Goal: Task Accomplishment & Management: Use online tool/utility

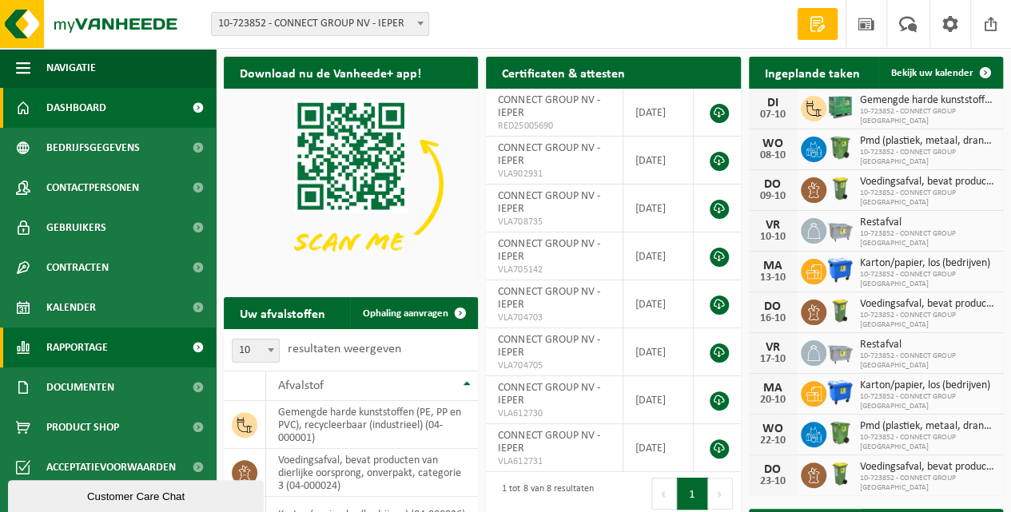
click at [68, 349] on span "Rapportage" at bounding box center [77, 348] width 62 height 40
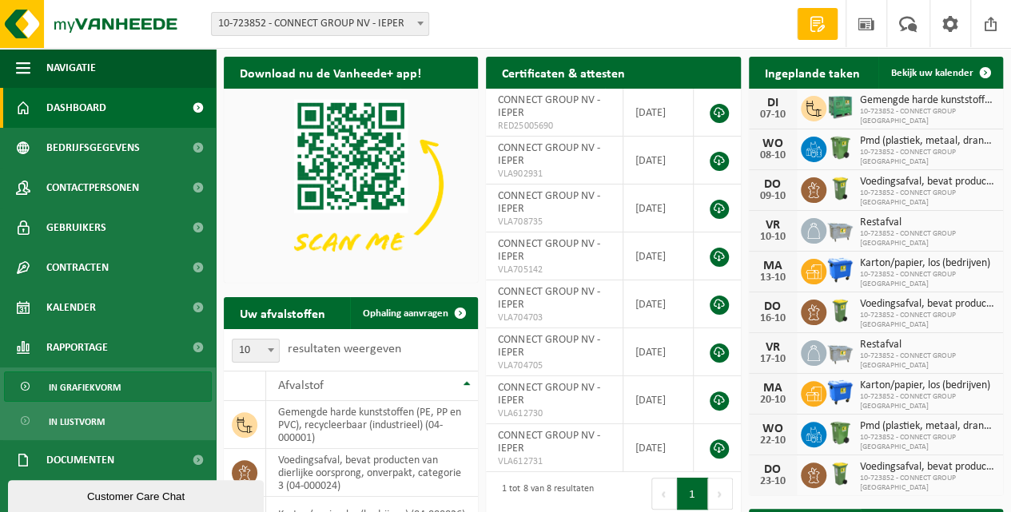
click at [81, 389] on span "In grafiekvorm" at bounding box center [85, 388] width 72 height 30
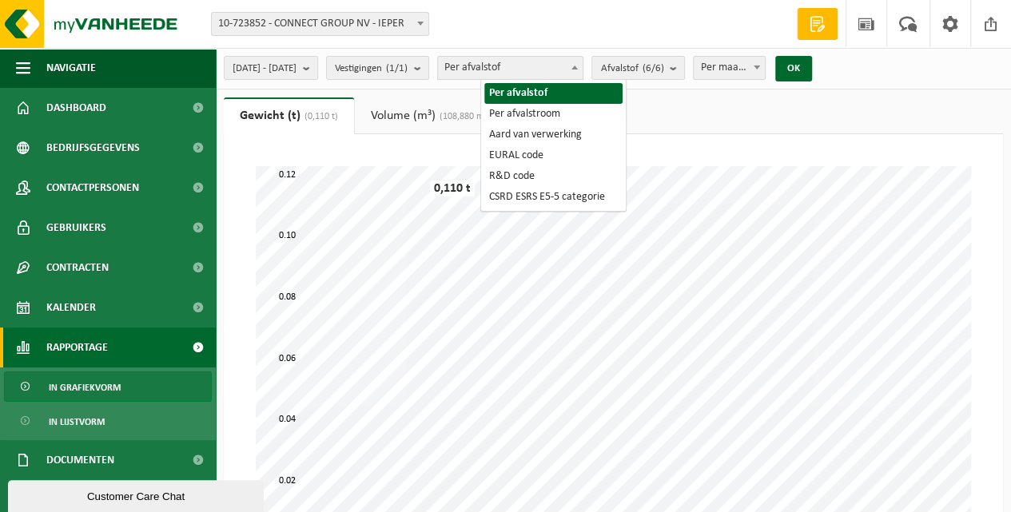
click at [571, 67] on span "Per afvalstof" at bounding box center [510, 68] width 145 height 22
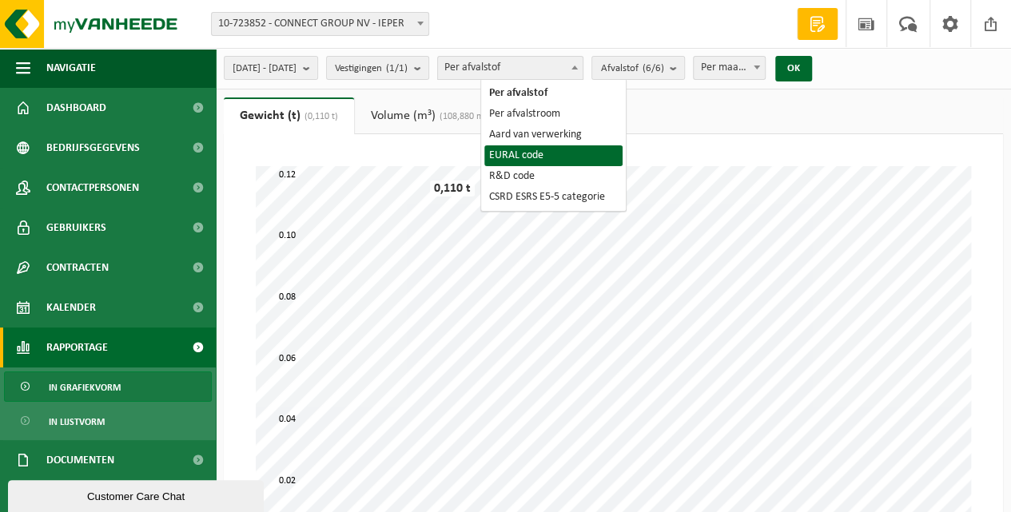
select select "5"
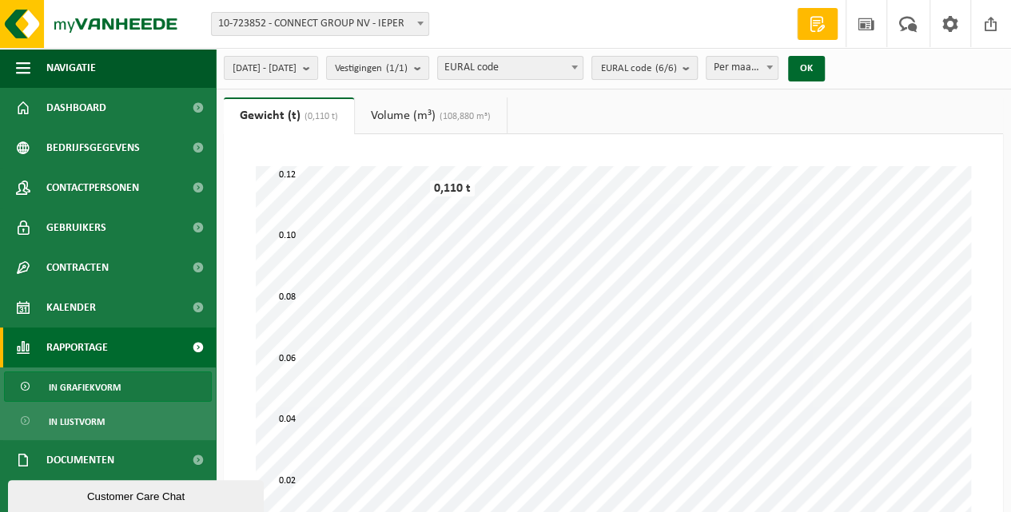
click at [676, 70] on count "(6/6)" at bounding box center [666, 68] width 22 height 10
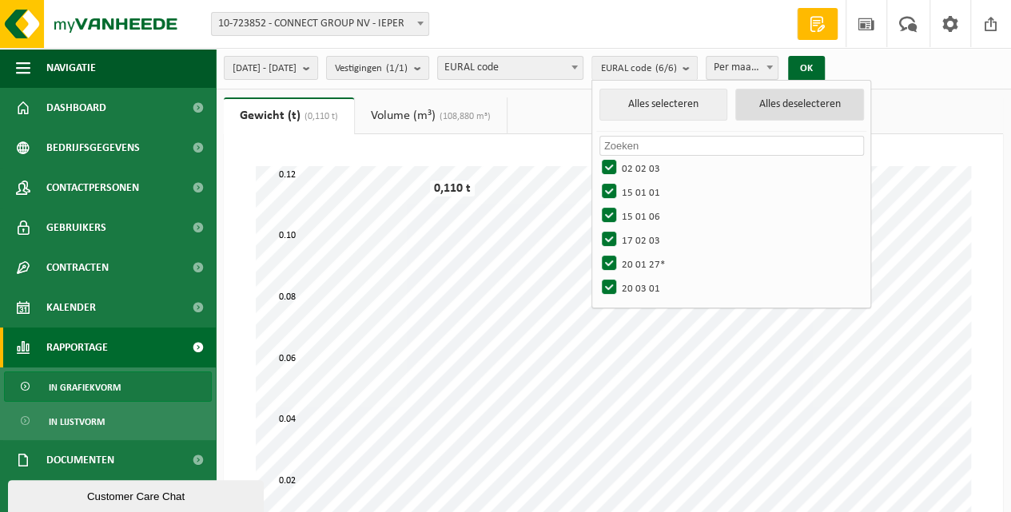
click at [811, 96] on button "Alles deselecteren" at bounding box center [800, 105] width 129 height 32
checkbox input "false"
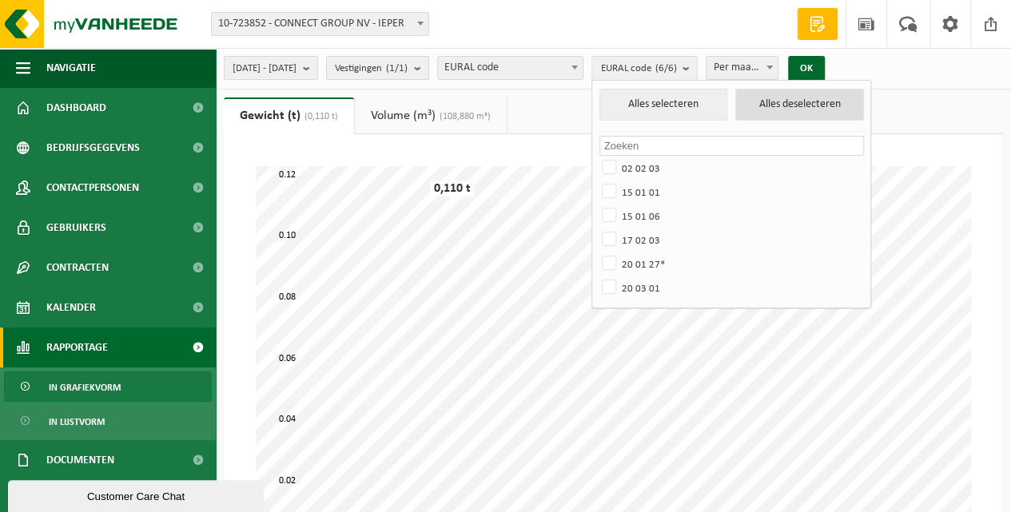
checkbox input "false"
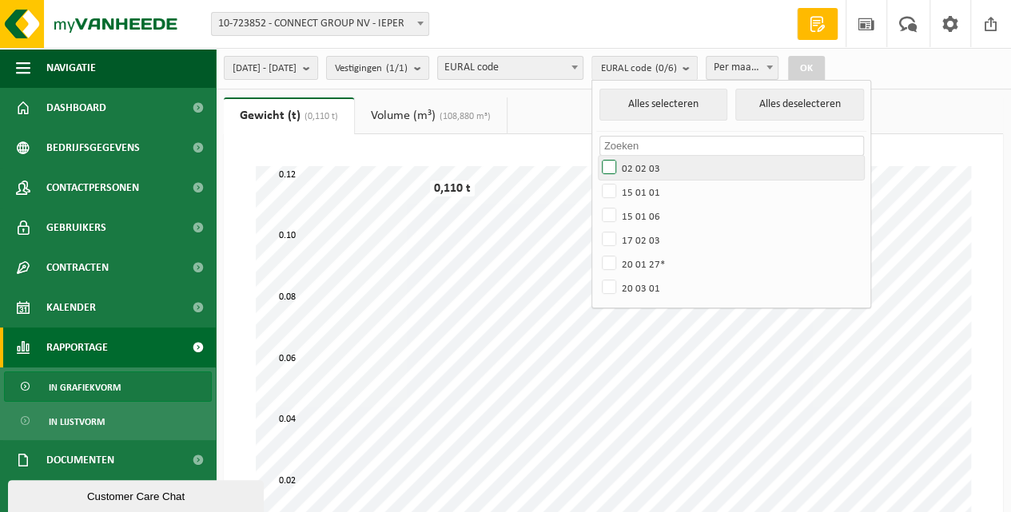
click at [653, 166] on label "02 02 03" at bounding box center [731, 168] width 265 height 24
click at [596, 156] on input "02 02 03" at bounding box center [596, 155] width 1 height 1
checkbox input "true"
click at [825, 67] on button "OK" at bounding box center [806, 69] width 37 height 26
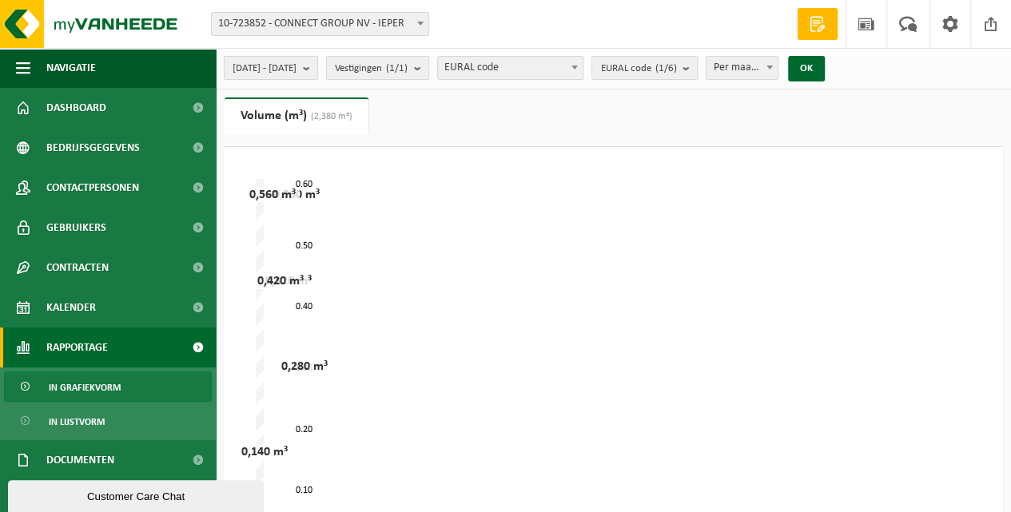
click at [262, 68] on span "[DATE] - [DATE]" at bounding box center [265, 69] width 64 height 24
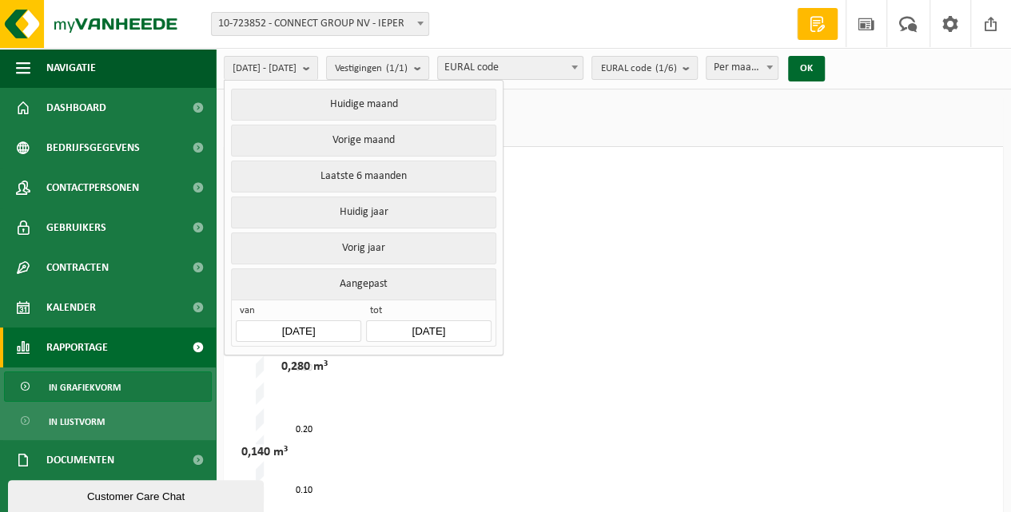
click at [313, 321] on input "[DATE]" at bounding box center [298, 332] width 125 height 22
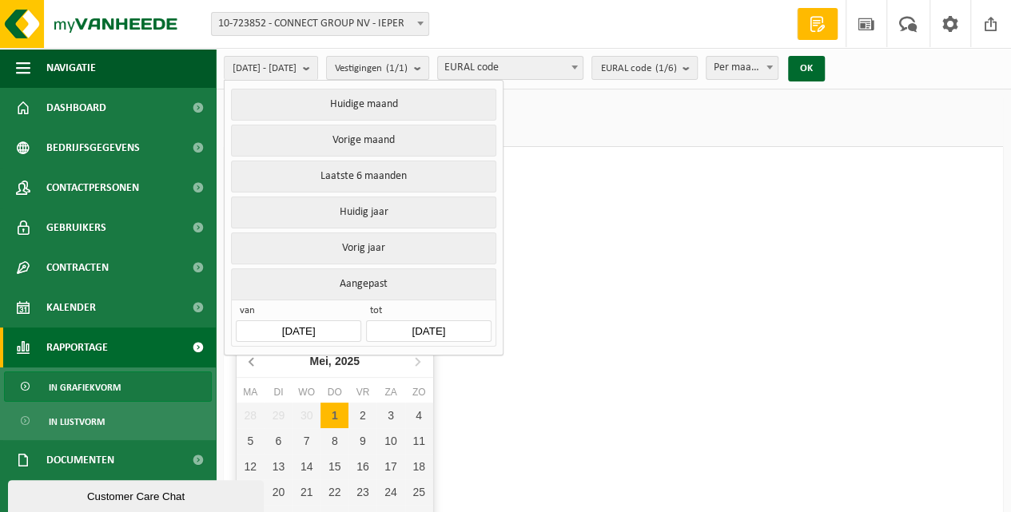
click at [253, 363] on icon at bounding box center [253, 362] width 26 height 26
click at [305, 413] on div "1" at bounding box center [307, 416] width 28 height 26
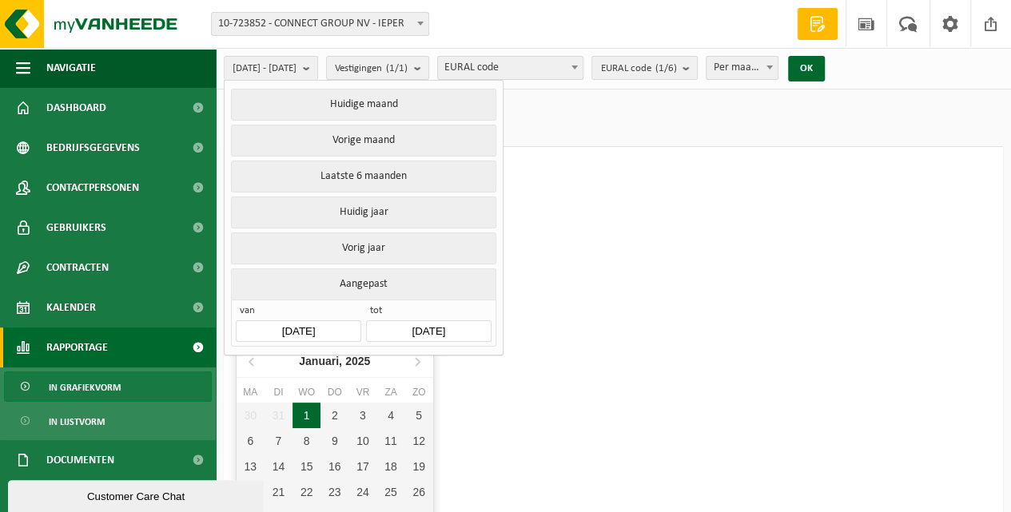
type input "[DATE]"
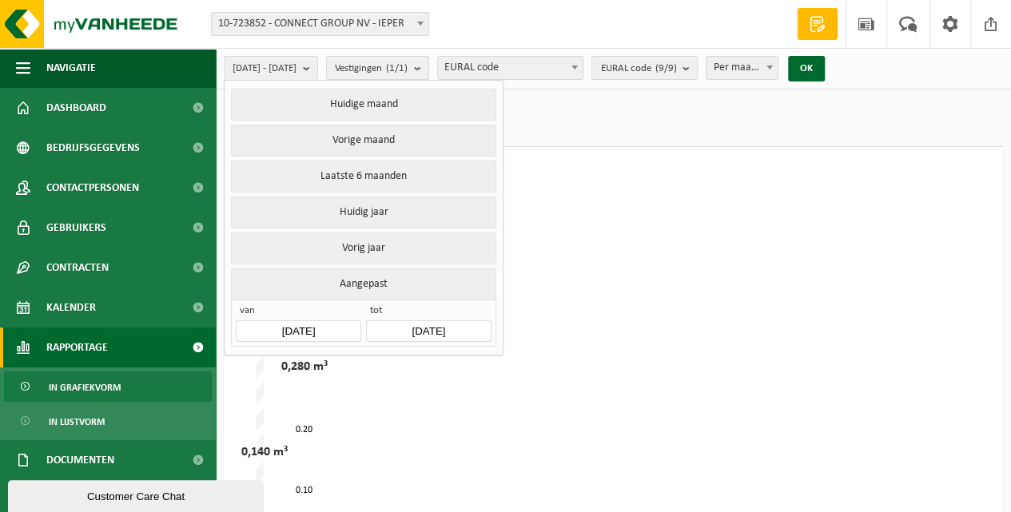
click at [459, 321] on input "[DATE]" at bounding box center [428, 332] width 125 height 22
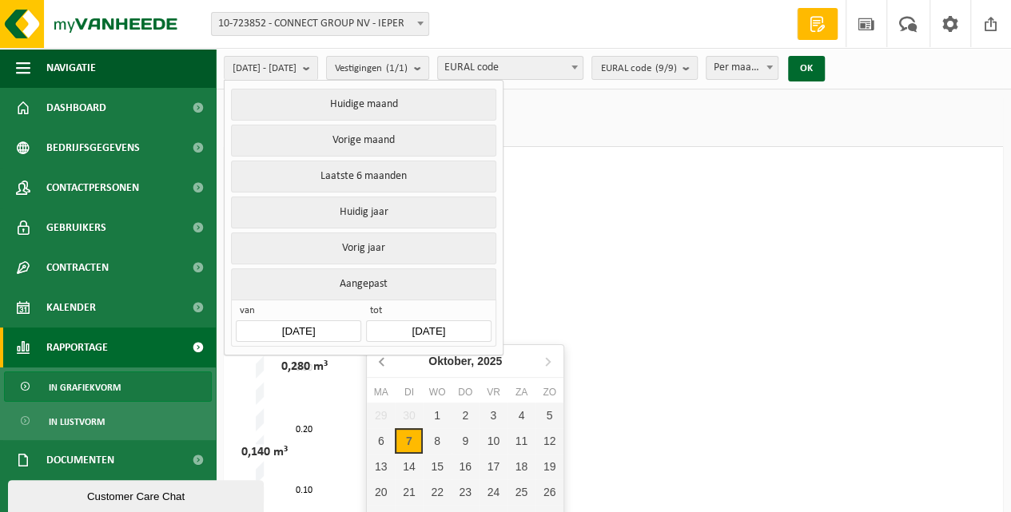
click at [380, 362] on icon at bounding box center [382, 362] width 4 height 8
click at [548, 363] on icon at bounding box center [548, 362] width 26 height 26
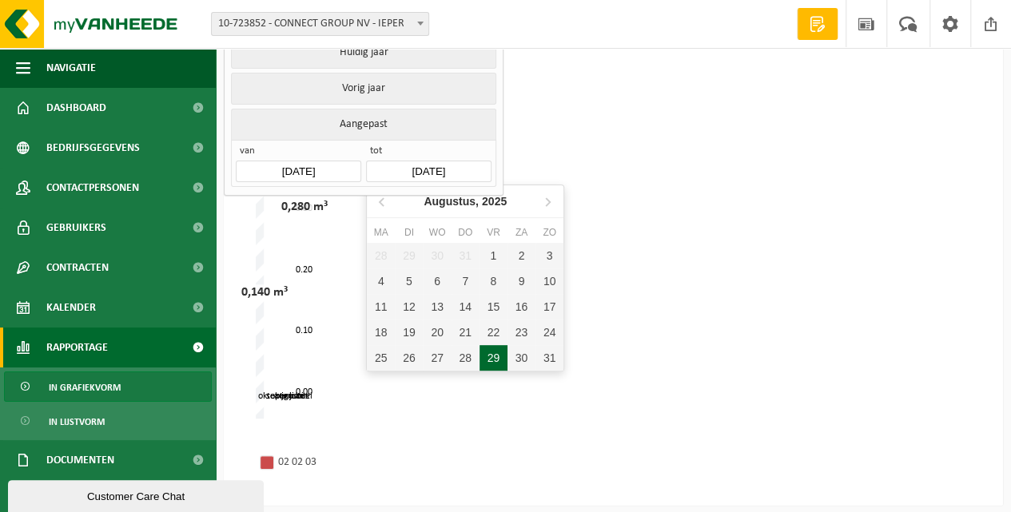
click at [497, 360] on div "29" at bounding box center [494, 358] width 28 height 26
type input "[DATE]"
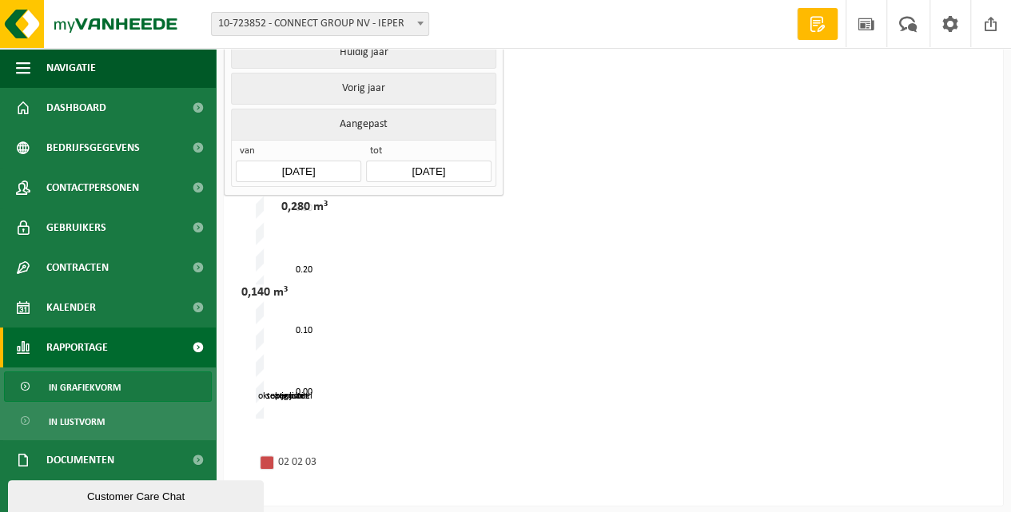
scroll to position [0, 0]
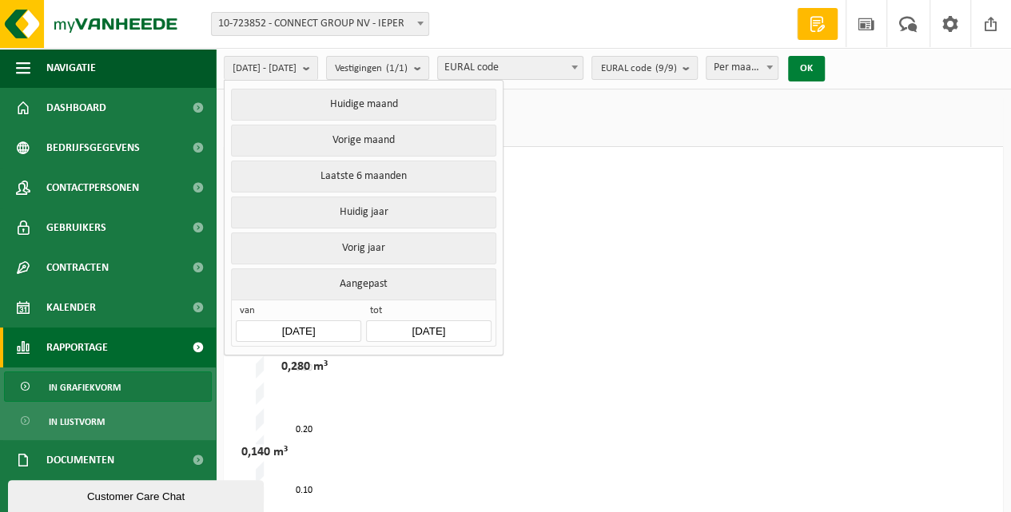
click at [825, 66] on button "OK" at bounding box center [806, 69] width 37 height 26
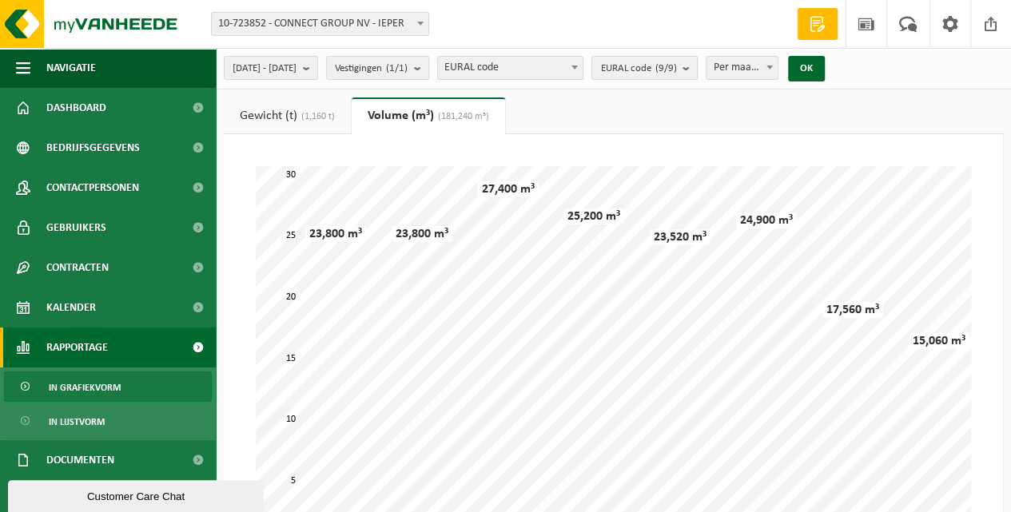
click at [676, 74] on count "(9/9)" at bounding box center [666, 68] width 22 height 10
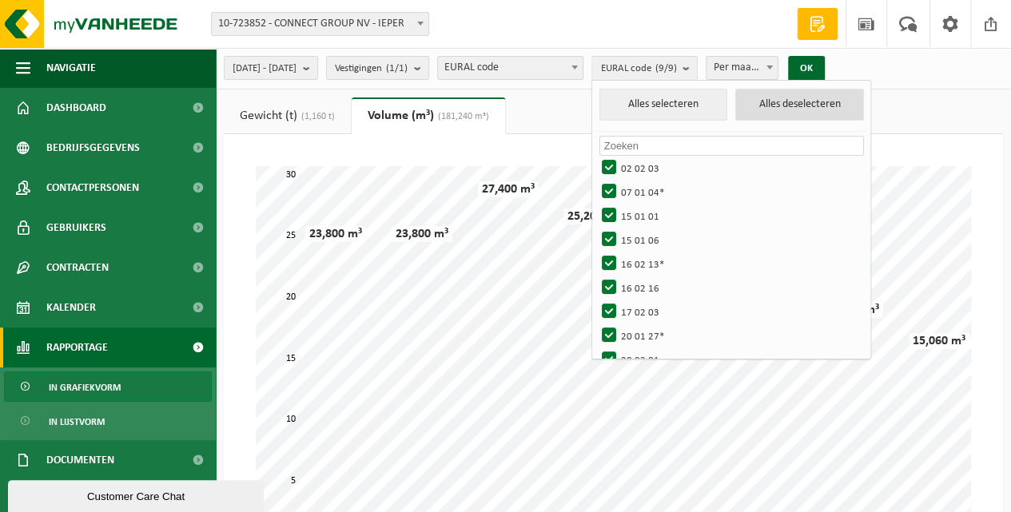
click at [830, 104] on button "Alles deselecteren" at bounding box center [800, 105] width 129 height 32
checkbox input "false"
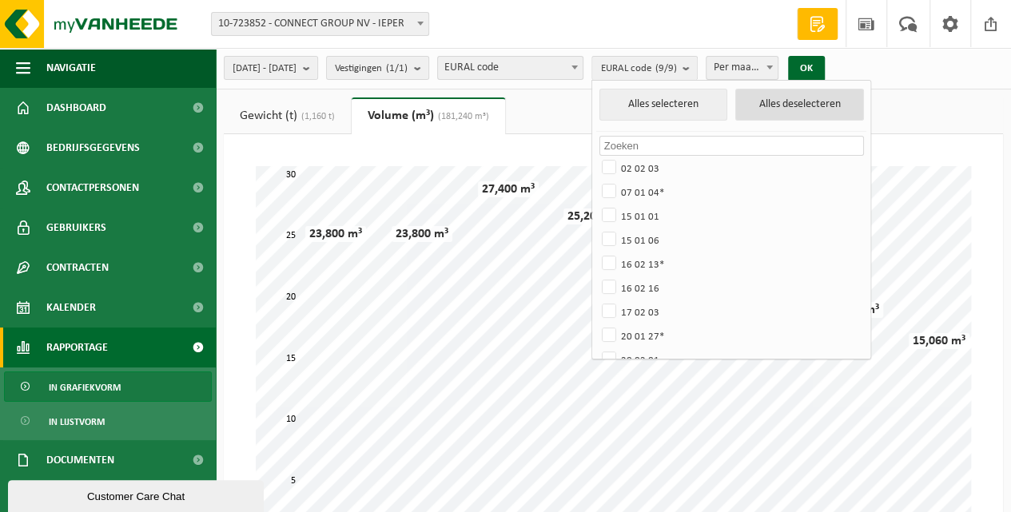
checkbox input "false"
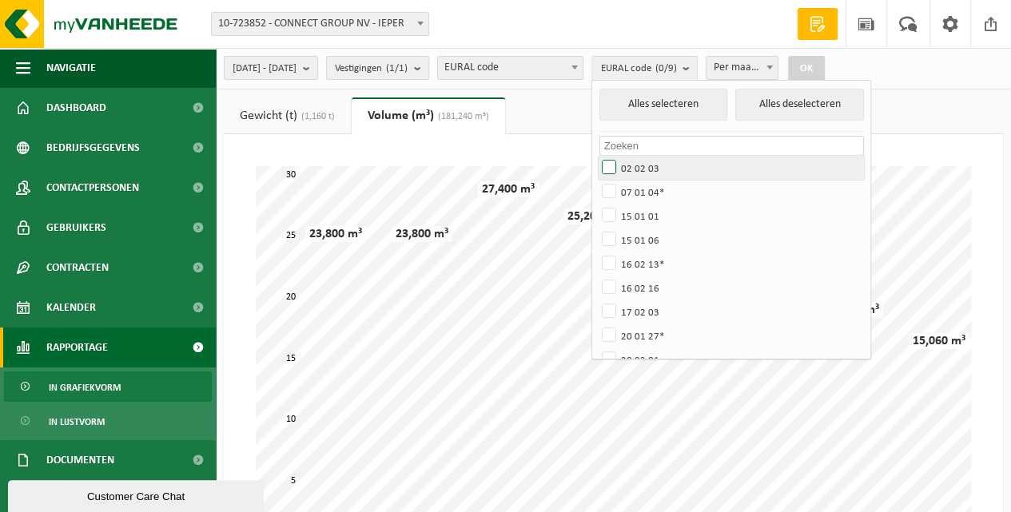
click at [649, 167] on label "02 02 03" at bounding box center [731, 168] width 265 height 24
click at [596, 156] on input "02 02 03" at bounding box center [596, 155] width 1 height 1
checkbox input "true"
click at [825, 72] on button "OK" at bounding box center [806, 69] width 37 height 26
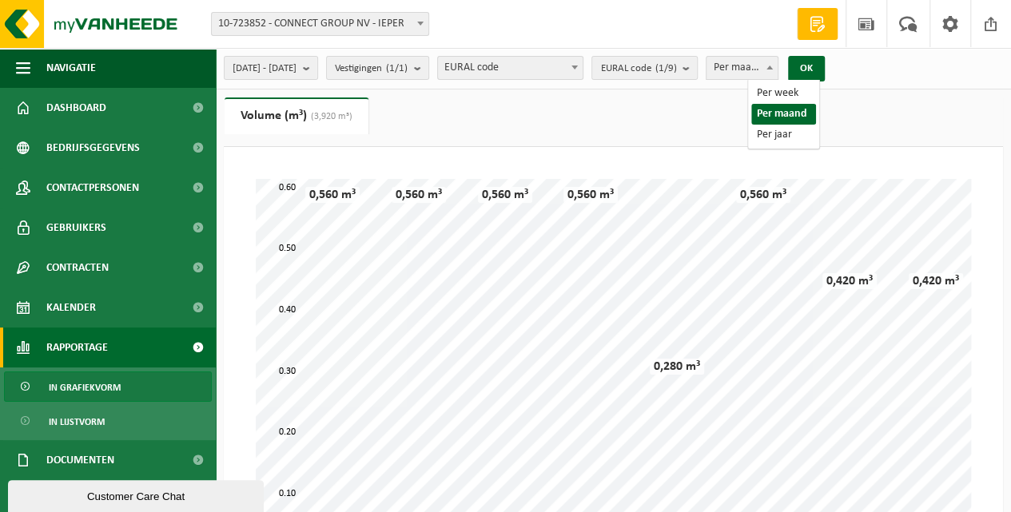
click at [773, 74] on span "Per maand" at bounding box center [742, 68] width 71 height 22
select select "3"
click at [825, 73] on button "OK" at bounding box center [806, 69] width 37 height 26
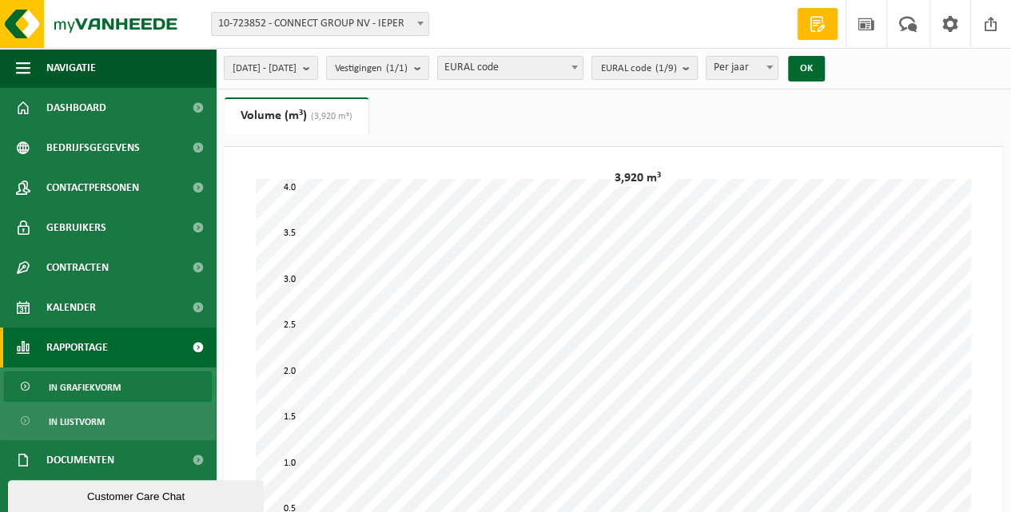
click at [676, 67] on span "[PERSON_NAME] code (1/9)" at bounding box center [638, 69] width 76 height 24
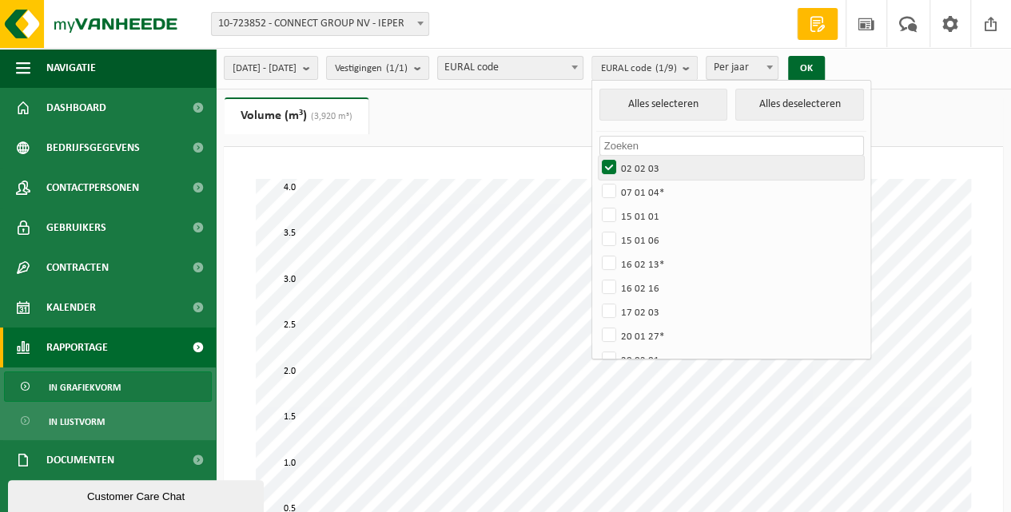
click at [654, 164] on label "02 02 03" at bounding box center [731, 168] width 265 height 24
click at [596, 156] on input "02 02 03" at bounding box center [596, 155] width 1 height 1
checkbox input "false"
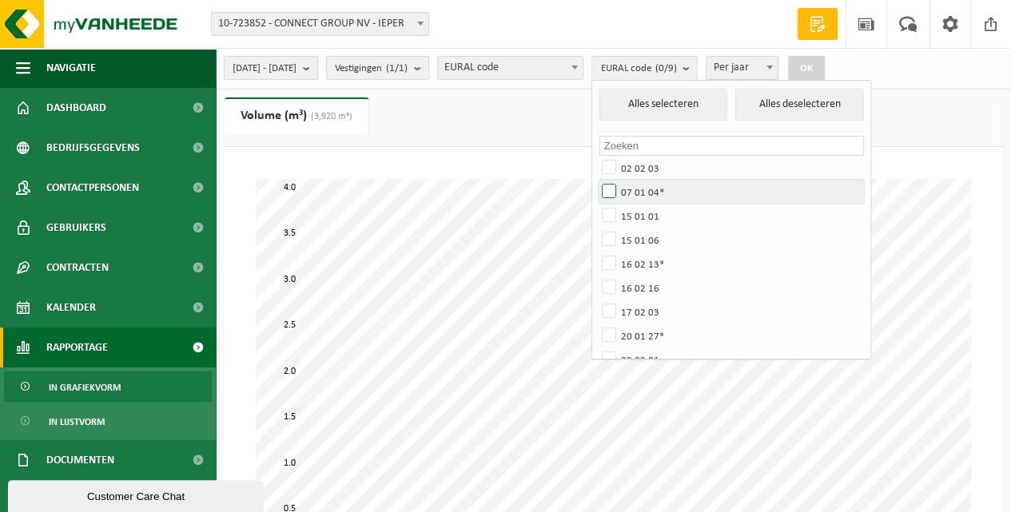
click at [652, 189] on label "07 01 04*" at bounding box center [731, 192] width 265 height 24
click at [596, 180] on input "07 01 04*" at bounding box center [596, 179] width 1 height 1
click at [825, 70] on button "OK" at bounding box center [806, 69] width 37 height 26
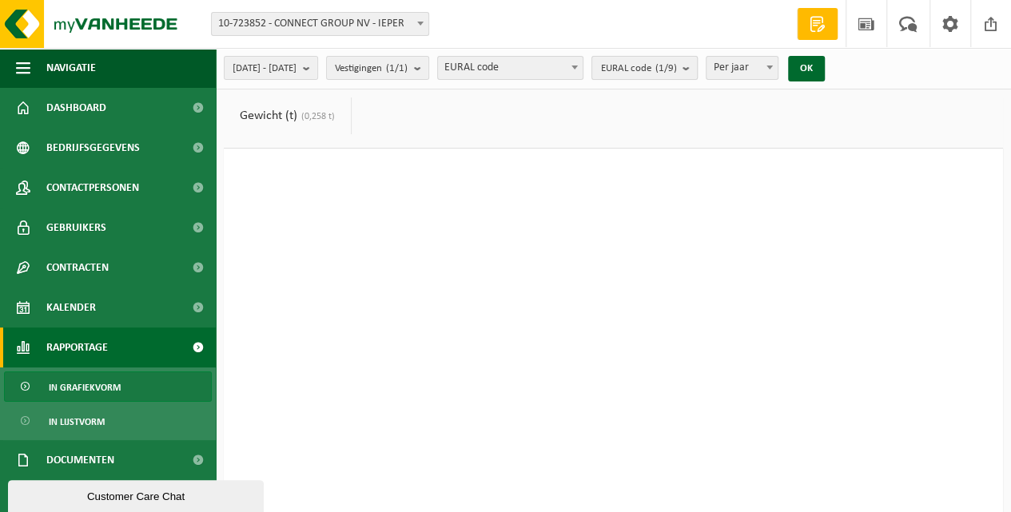
click at [676, 70] on count "(1/9)" at bounding box center [666, 68] width 22 height 10
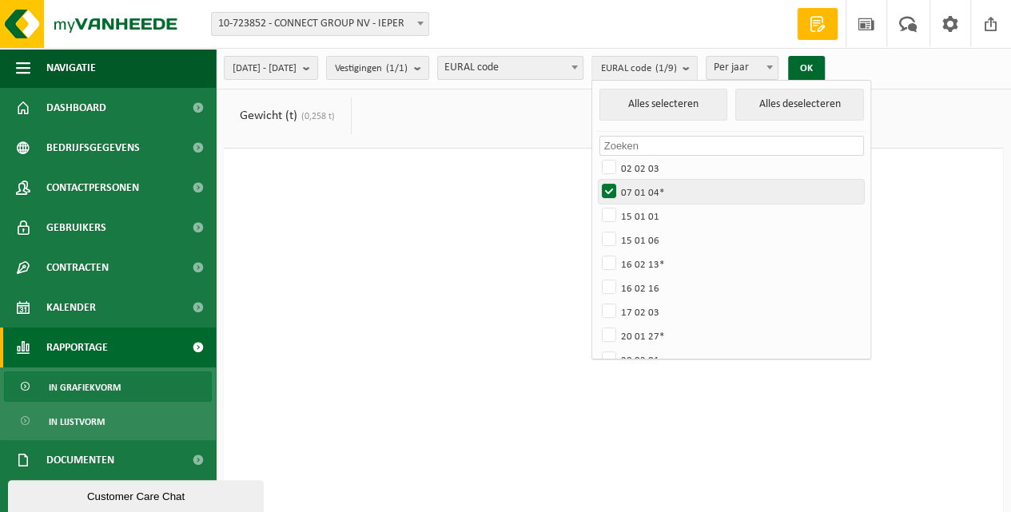
click at [652, 189] on label "07 01 04*" at bounding box center [731, 192] width 265 height 24
click at [596, 180] on input "07 01 04*" at bounding box center [596, 179] width 1 height 1
checkbox input "false"
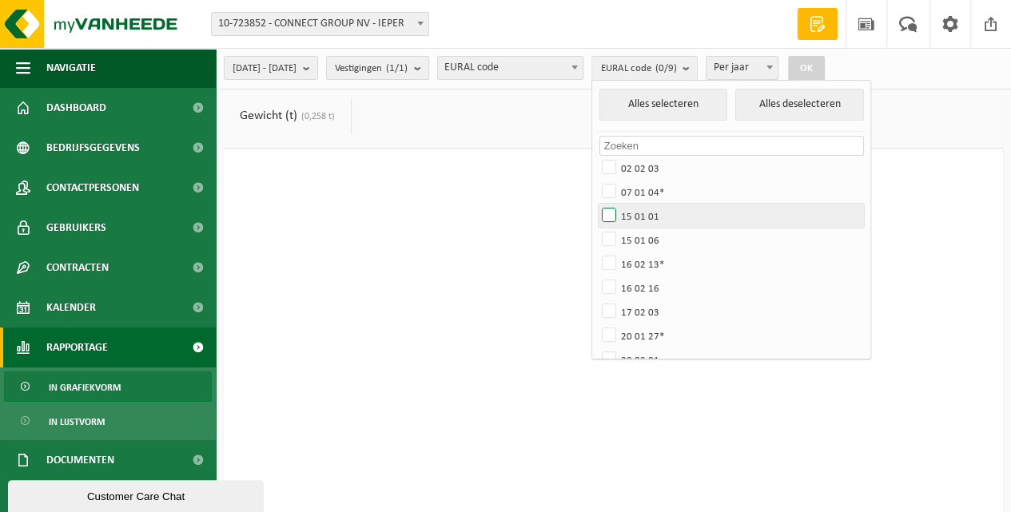
drag, startPoint x: 652, startPoint y: 214, endPoint x: 656, endPoint y: 224, distance: 10.4
click at [652, 214] on label "15 01 01" at bounding box center [731, 216] width 265 height 24
click at [596, 204] on input "15 01 01" at bounding box center [596, 203] width 1 height 1
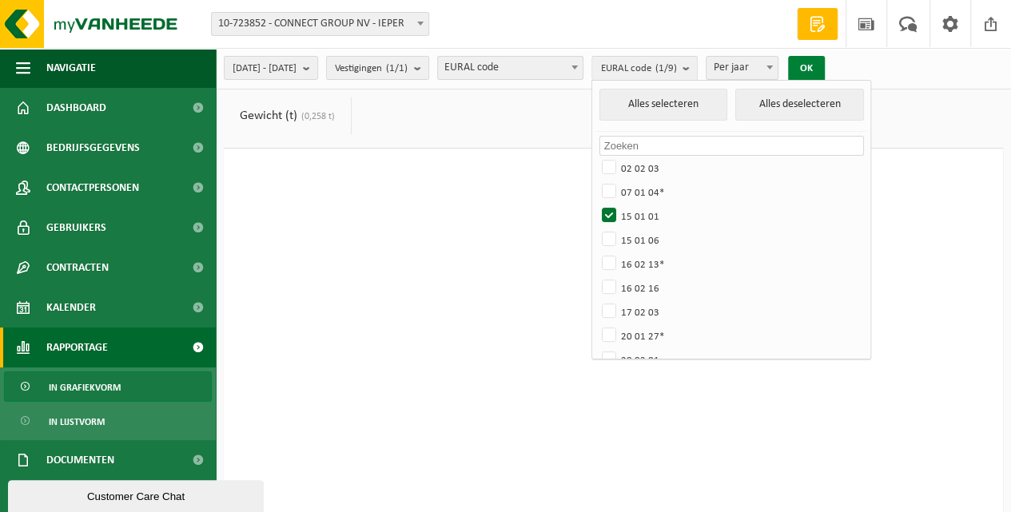
click at [825, 69] on button "OK" at bounding box center [806, 69] width 37 height 26
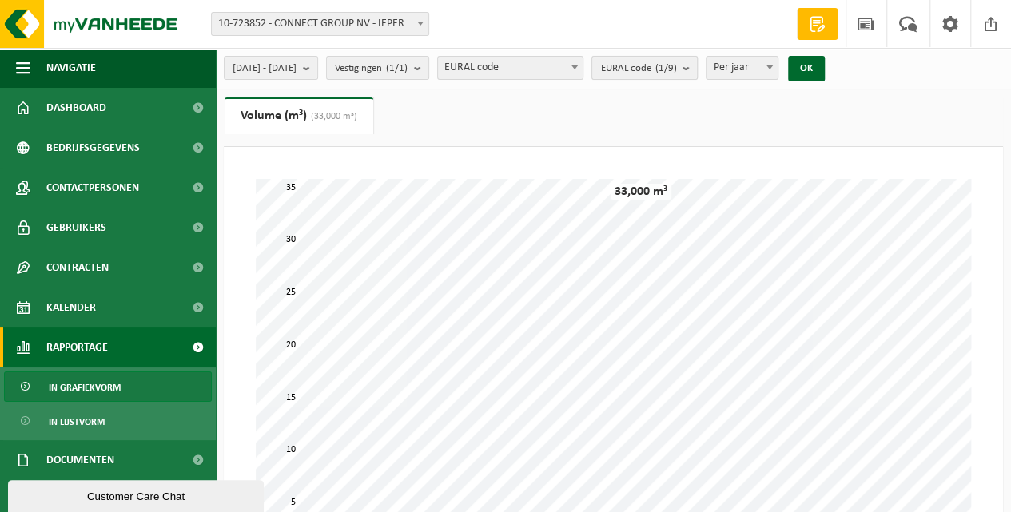
click at [697, 69] on b "submit" at bounding box center [690, 68] width 14 height 22
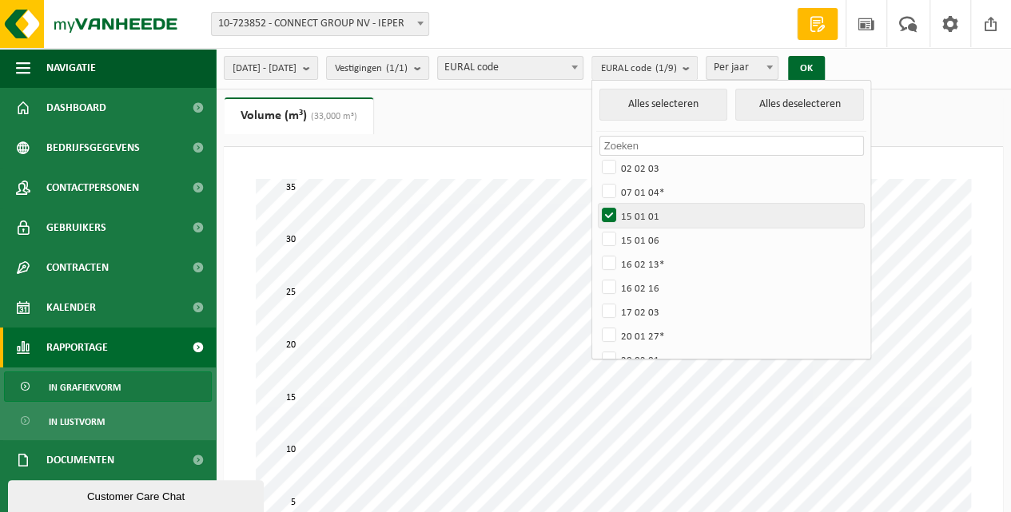
click at [654, 214] on label "15 01 01" at bounding box center [731, 216] width 265 height 24
click at [596, 204] on input "15 01 01" at bounding box center [596, 203] width 1 height 1
checkbox input "false"
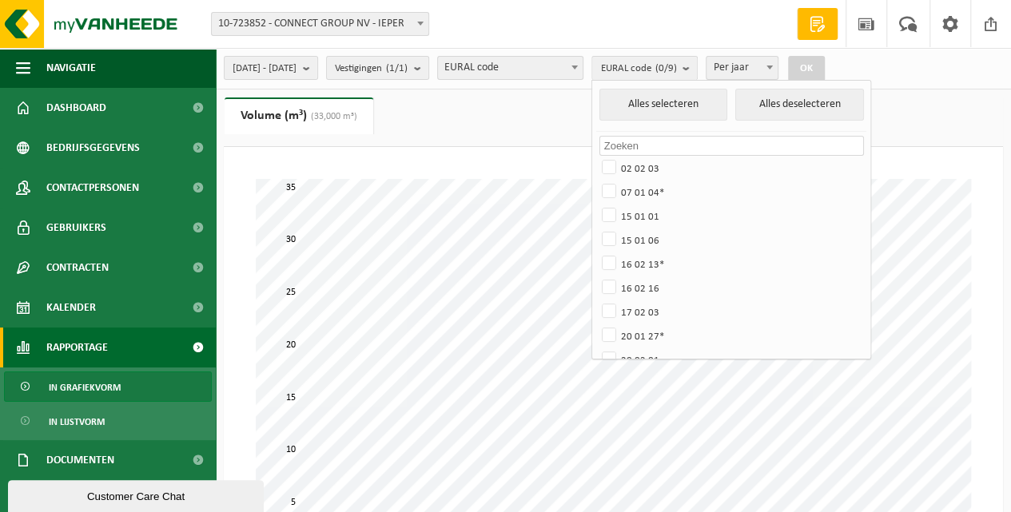
click at [664, 140] on input "text" at bounding box center [732, 146] width 265 height 20
type input "2"
type input "1"
type input "15 01 04"
